Goal: Transaction & Acquisition: Purchase product/service

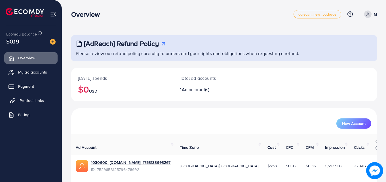
click at [34, 99] on span "Product Links" at bounding box center [32, 101] width 24 height 6
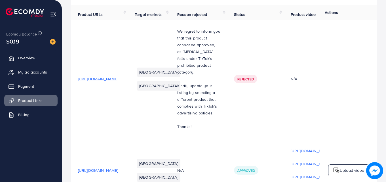
scroll to position [20, 0]
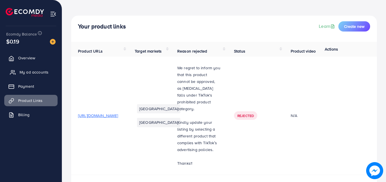
click at [38, 74] on span "My ad accounts" at bounding box center [34, 72] width 29 height 6
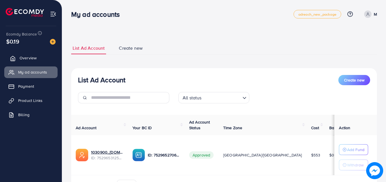
click at [33, 53] on link "Overview" at bounding box center [30, 57] width 53 height 11
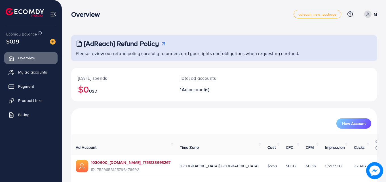
click at [135, 159] on link "1030900_[DOMAIN_NAME]_1753133993267" at bounding box center [131, 162] width 80 height 6
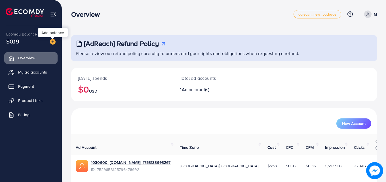
click at [53, 41] on img at bounding box center [53, 42] width 6 height 6
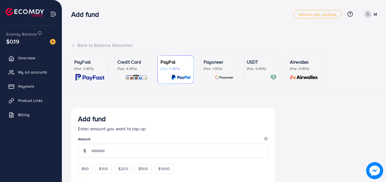
click at [257, 67] on p "(Fee: 0.00%)" at bounding box center [262, 68] width 30 height 5
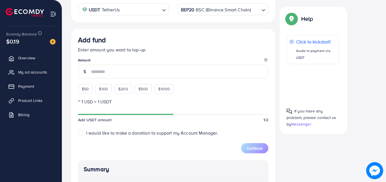
scroll to position [133, 0]
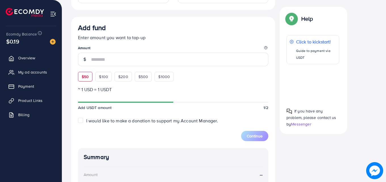
click at [86, 78] on span "$50" at bounding box center [85, 77] width 7 height 6
type input "**"
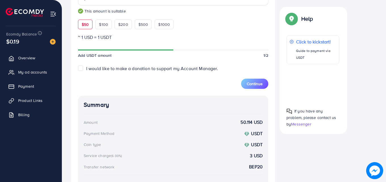
scroll to position [181, 0]
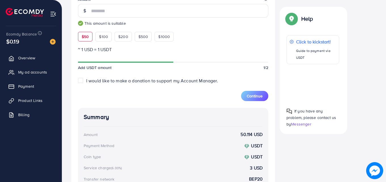
click at [86, 81] on label "I would like to make a donation to support my Account Manager." at bounding box center [152, 80] width 132 height 7
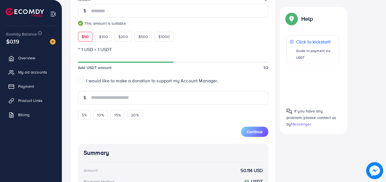
click at [86, 81] on label "I would like to make a donation to support my Account Manager." at bounding box center [152, 80] width 132 height 7
type input "*"
